Goal: Transaction & Acquisition: Purchase product/service

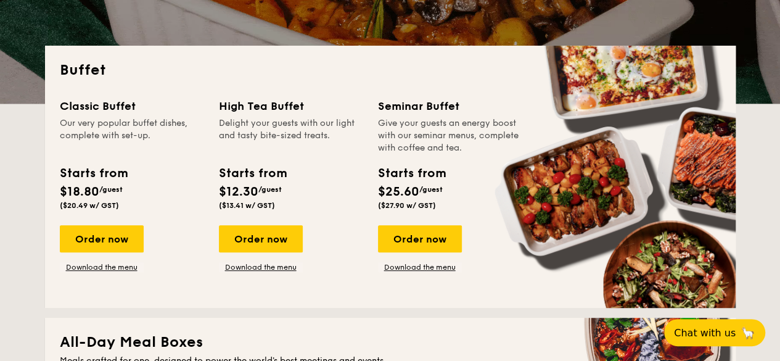
scroll to position [247, 0]
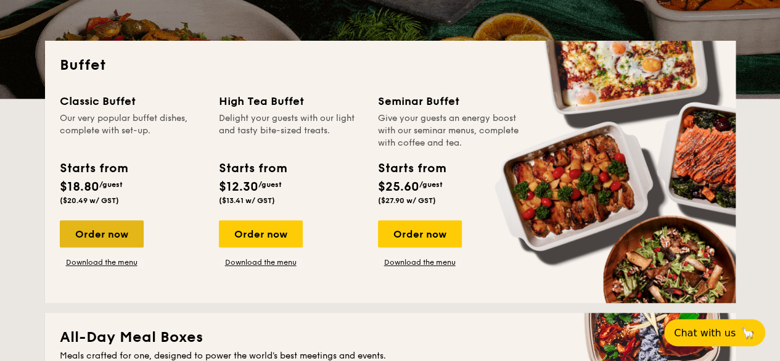
click at [111, 236] on div "Order now" at bounding box center [102, 233] width 84 height 27
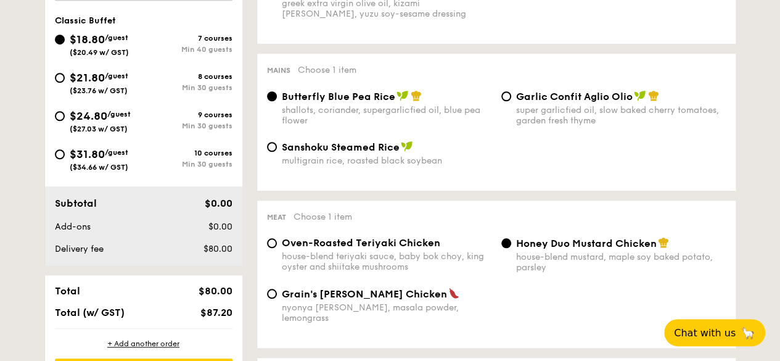
scroll to position [308, 0]
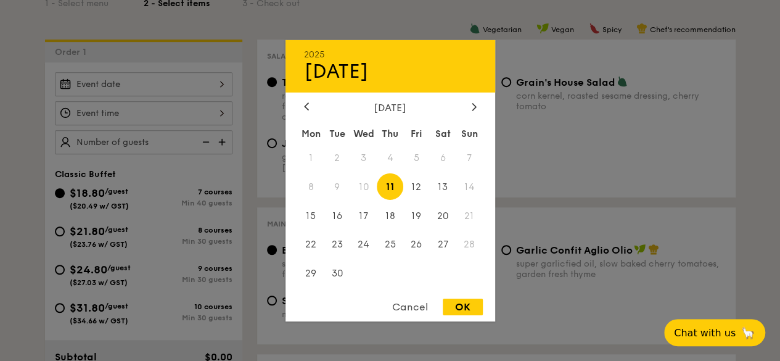
click at [198, 87] on div "2025 Sep [DATE] Tue Wed Thu Fri Sat Sun 1 2 3 4 5 6 7 8 9 10 11 12 13 14 15 16 …" at bounding box center [144, 84] width 178 height 24
click at [478, 104] on div at bounding box center [473, 107] width 11 height 12
click at [415, 183] on span "10" at bounding box center [416, 186] width 27 height 27
click at [465, 312] on div "OK" at bounding box center [463, 306] width 40 height 17
type input "[DATE]"
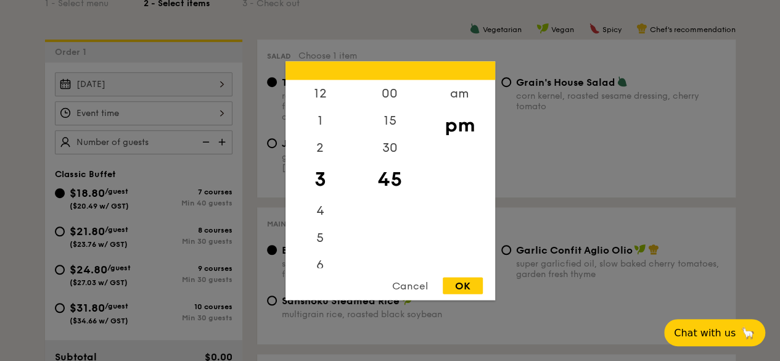
click at [218, 105] on div "12 1 2 3 4 5 6 7 8 9 10 11 00 15 30 45 am pm Cancel OK" at bounding box center [144, 113] width 178 height 24
click at [454, 95] on div "am" at bounding box center [460, 98] width 70 height 36
click at [335, 255] on div "11" at bounding box center [320, 259] width 70 height 36
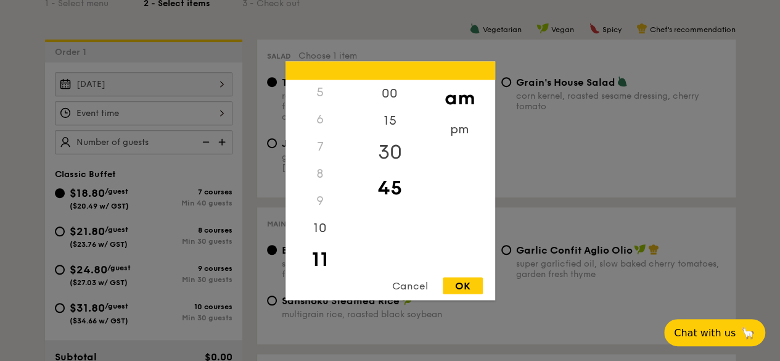
click at [394, 145] on div "30" at bounding box center [390, 152] width 70 height 36
click at [462, 291] on div "OK" at bounding box center [463, 285] width 40 height 17
type input "11:30AM"
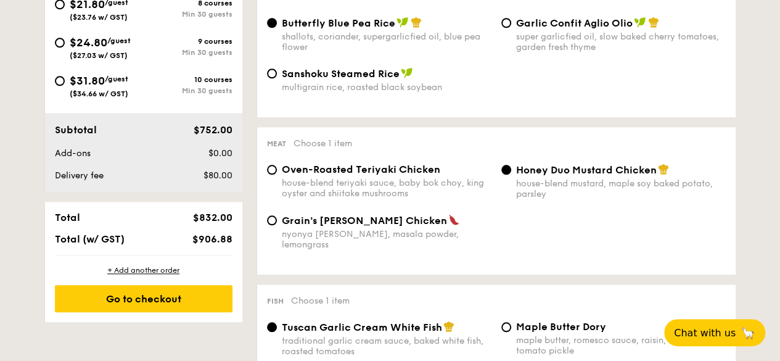
scroll to position [555, 0]
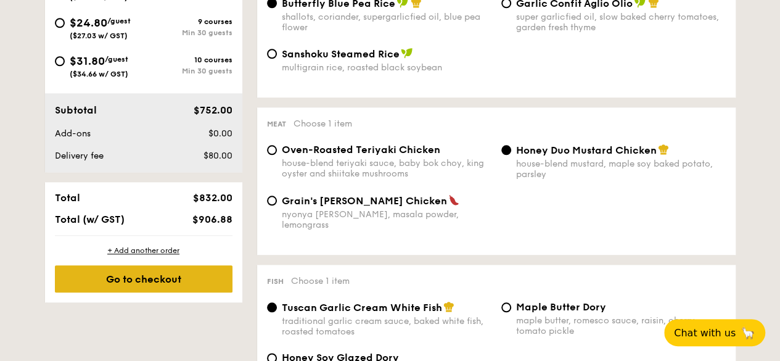
type input "40 guests"
click at [174, 273] on div "Go to checkout" at bounding box center [144, 278] width 178 height 27
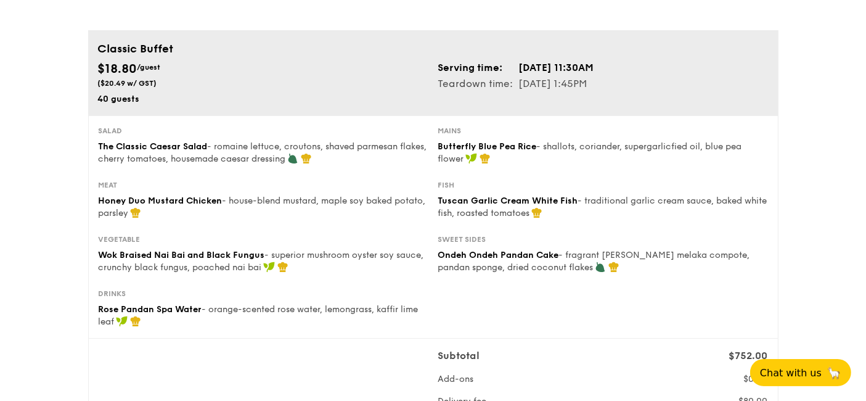
scroll to position [205, 0]
